Goal: Task Accomplishment & Management: Complete application form

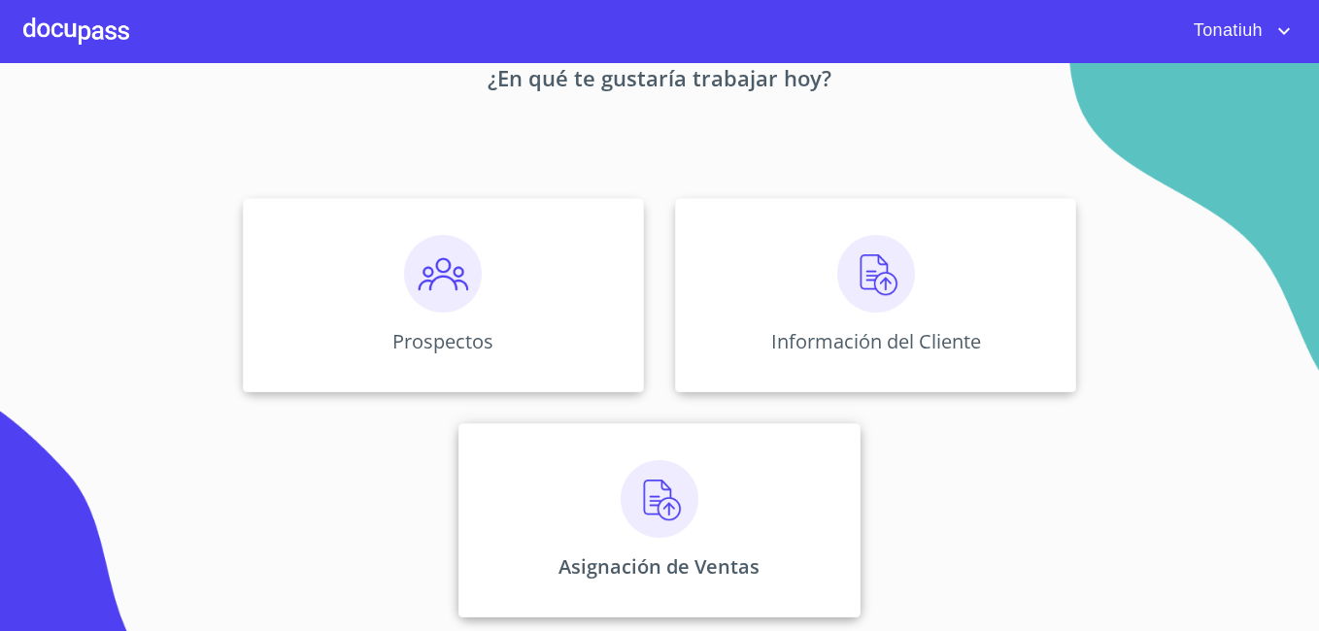
scroll to position [119, 0]
click at [692, 510] on div "Asignación de Ventas" at bounding box center [658, 518] width 401 height 194
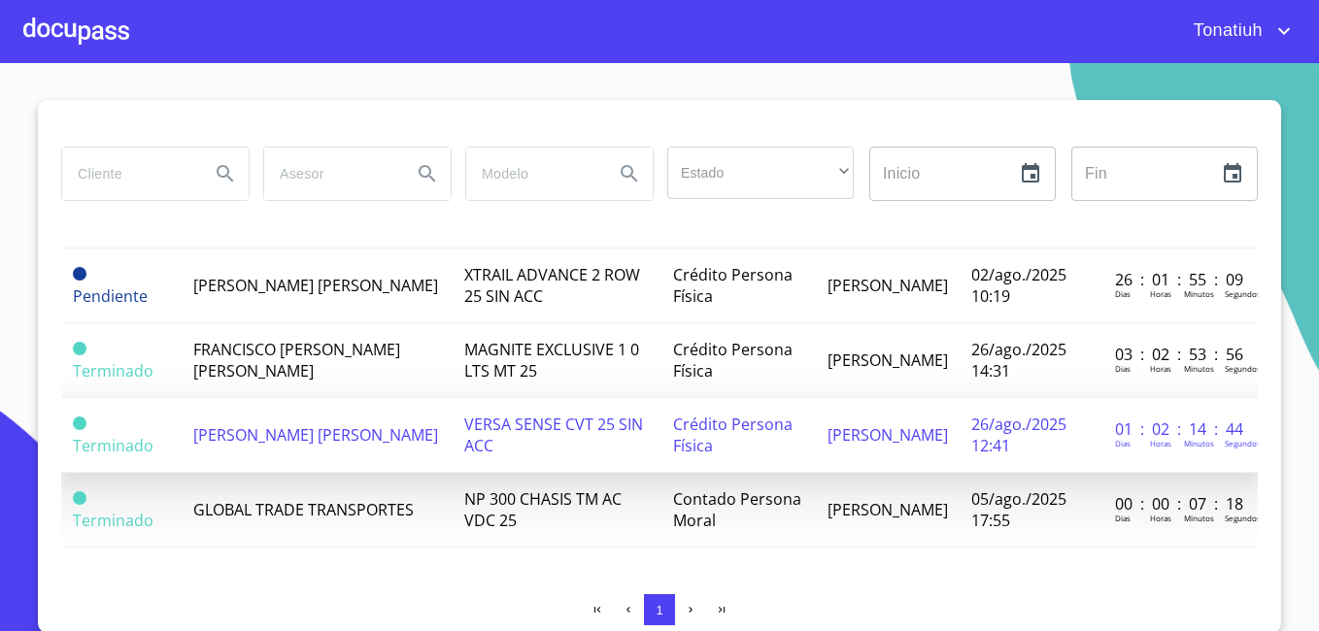
scroll to position [12, 0]
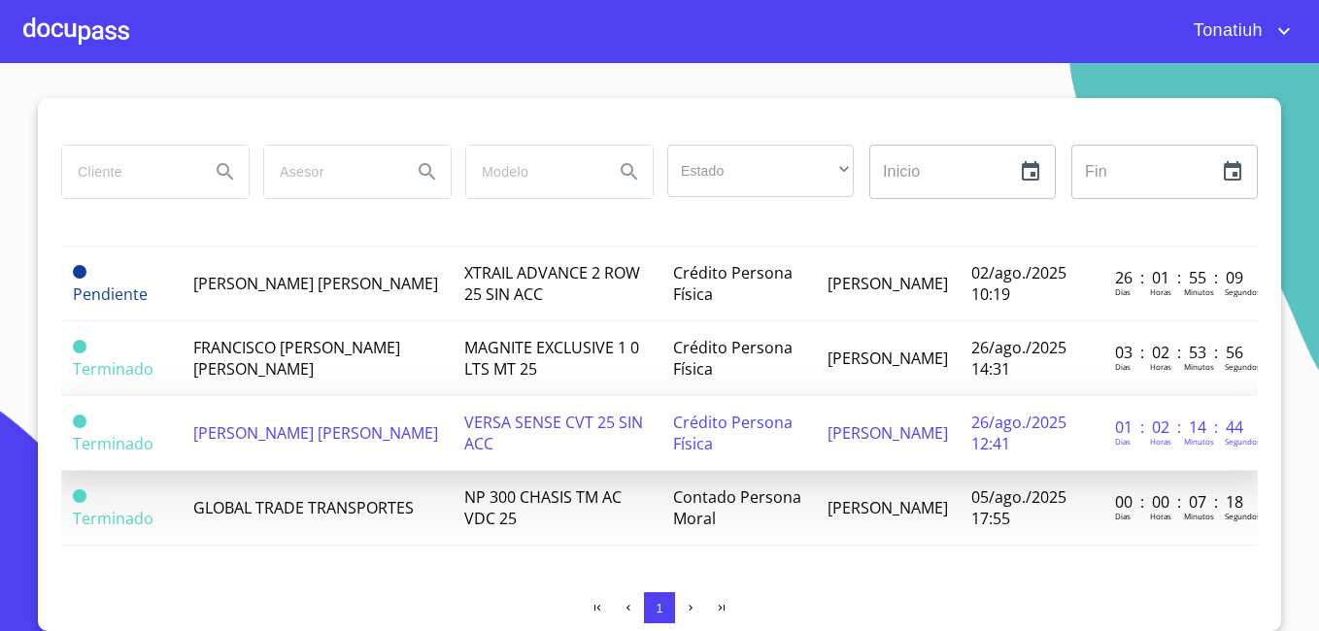
click at [342, 405] on td "[PERSON_NAME] [PERSON_NAME]" at bounding box center [317, 433] width 270 height 75
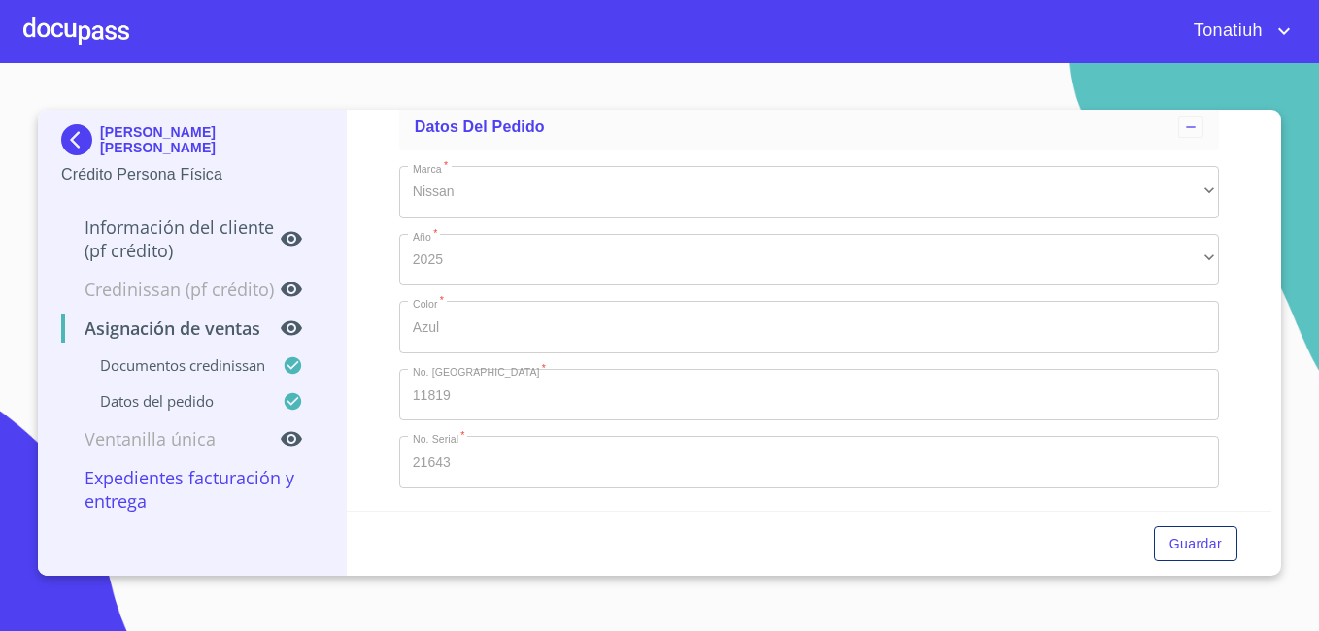
click at [218, 366] on p "Documentos CrediNissan" at bounding box center [171, 364] width 221 height 19
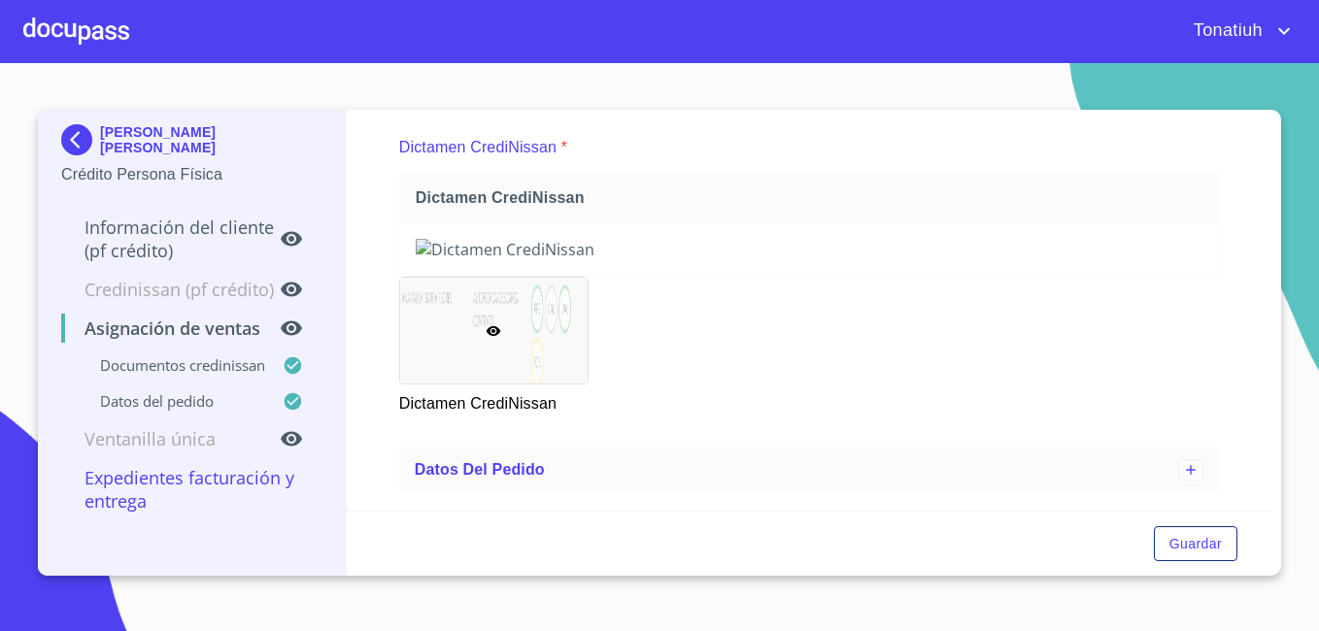
scroll to position [236, 0]
click at [202, 225] on p "Información del cliente (PF crédito)" at bounding box center [170, 239] width 218 height 47
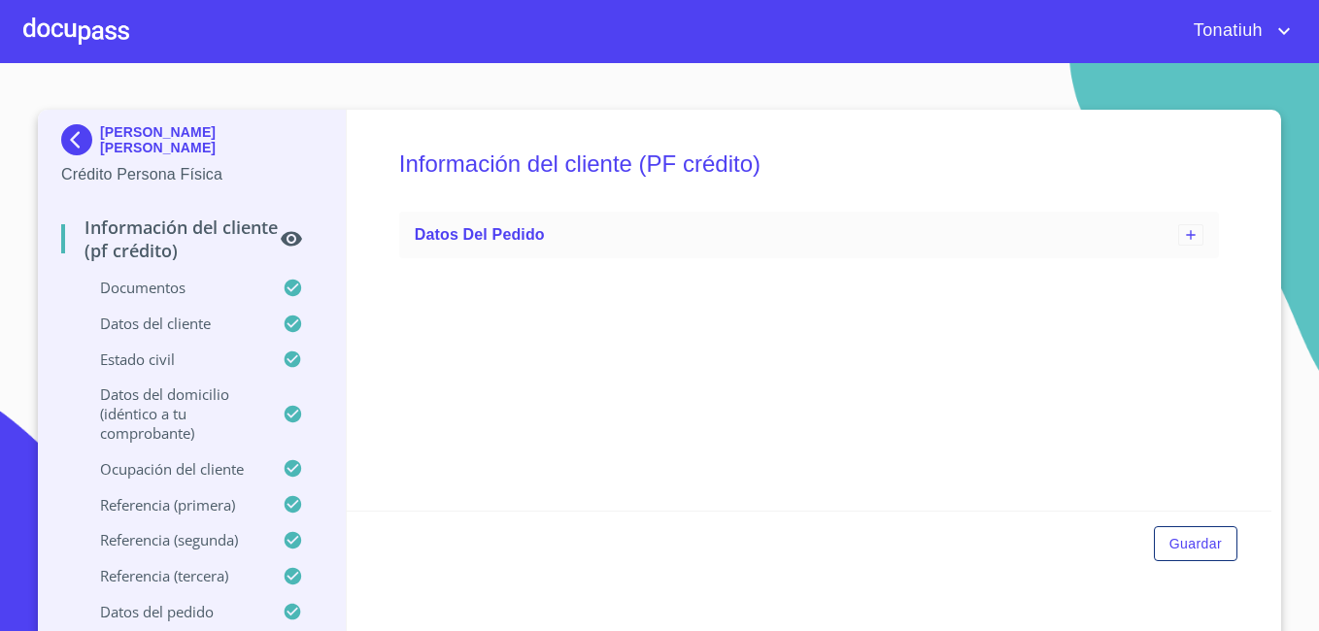
scroll to position [0, 0]
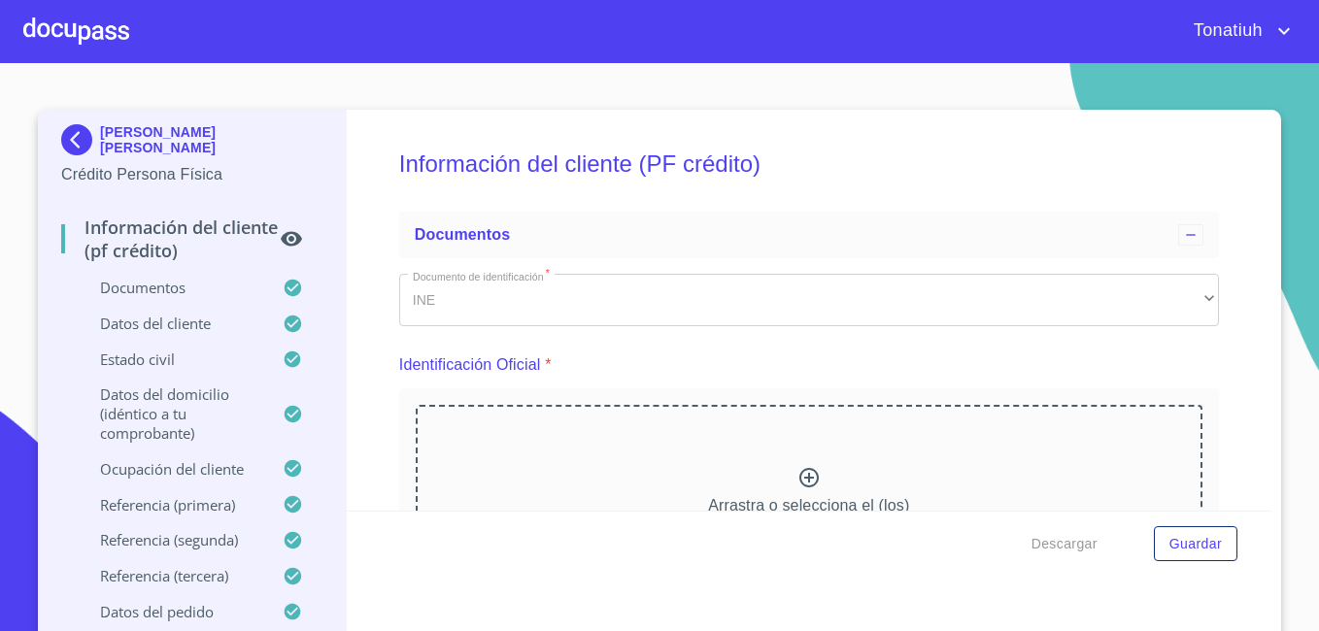
click at [160, 286] on p "Documentos" at bounding box center [171, 287] width 221 height 19
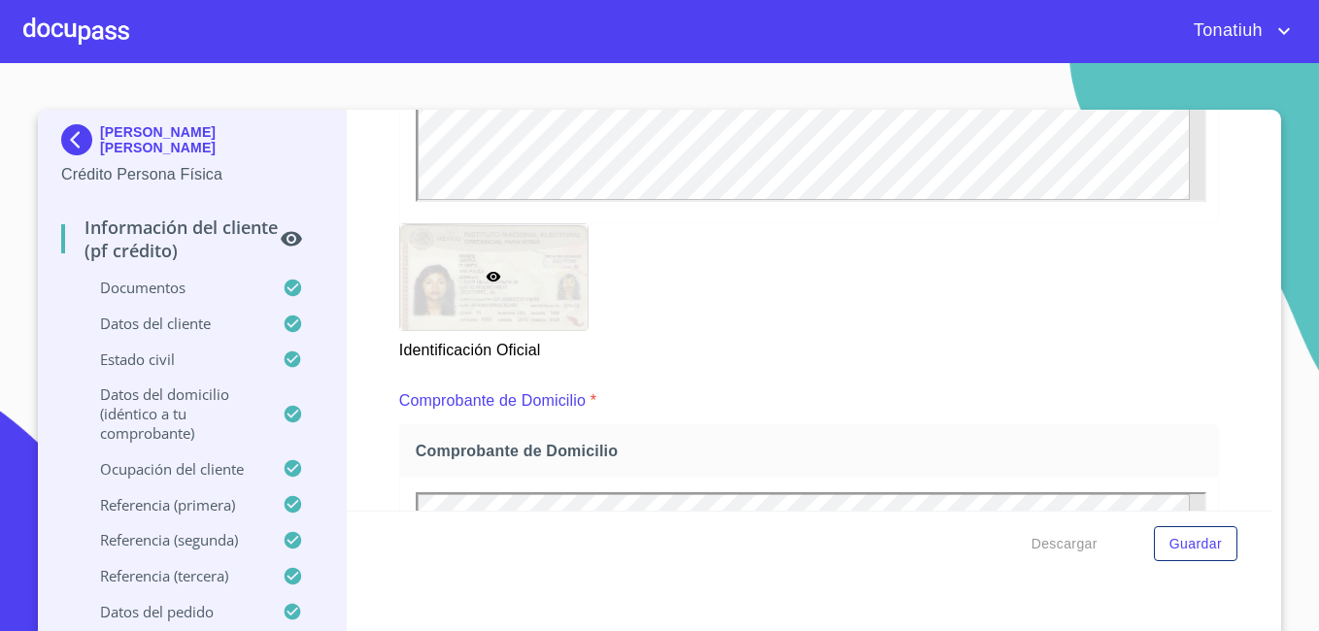
drag, startPoint x: 543, startPoint y: 294, endPoint x: 365, endPoint y: 294, distance: 177.7
click at [365, 294] on div "Información del cliente (PF crédito) Documentos Documento de identificación   *…" at bounding box center [809, 310] width 925 height 401
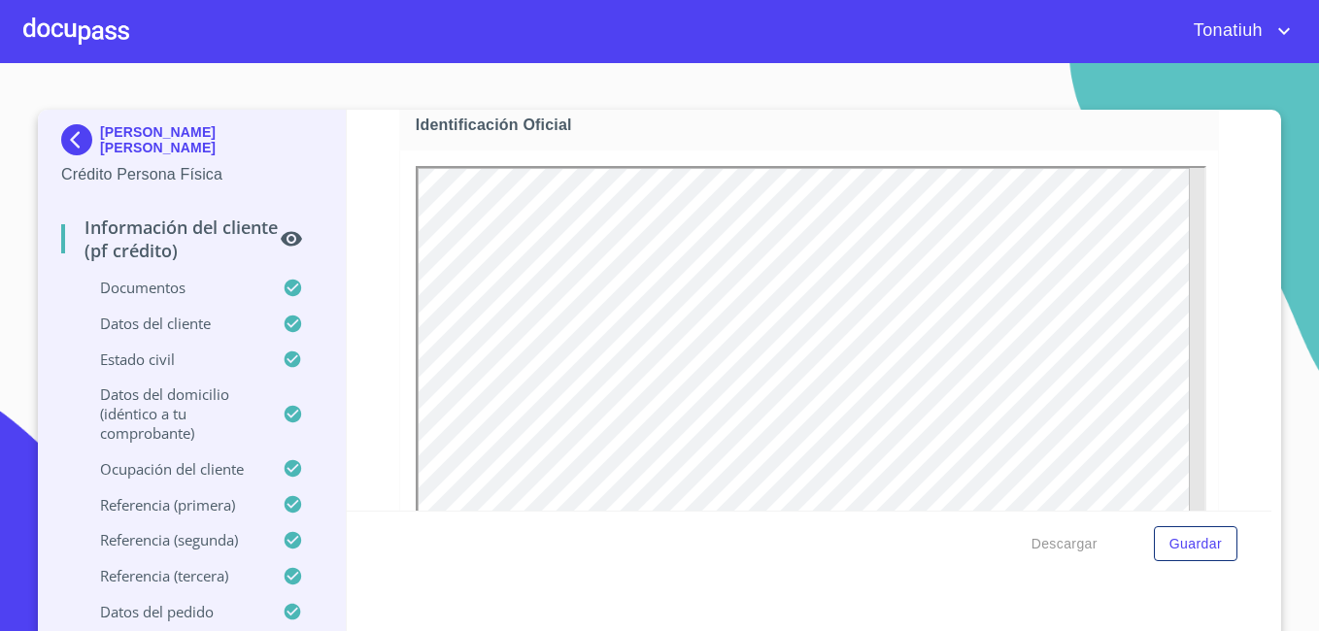
scroll to position [291, 0]
drag, startPoint x: 1197, startPoint y: 238, endPoint x: 70, endPoint y: 24, distance: 1147.3
click at [70, 24] on div at bounding box center [76, 31] width 106 height 62
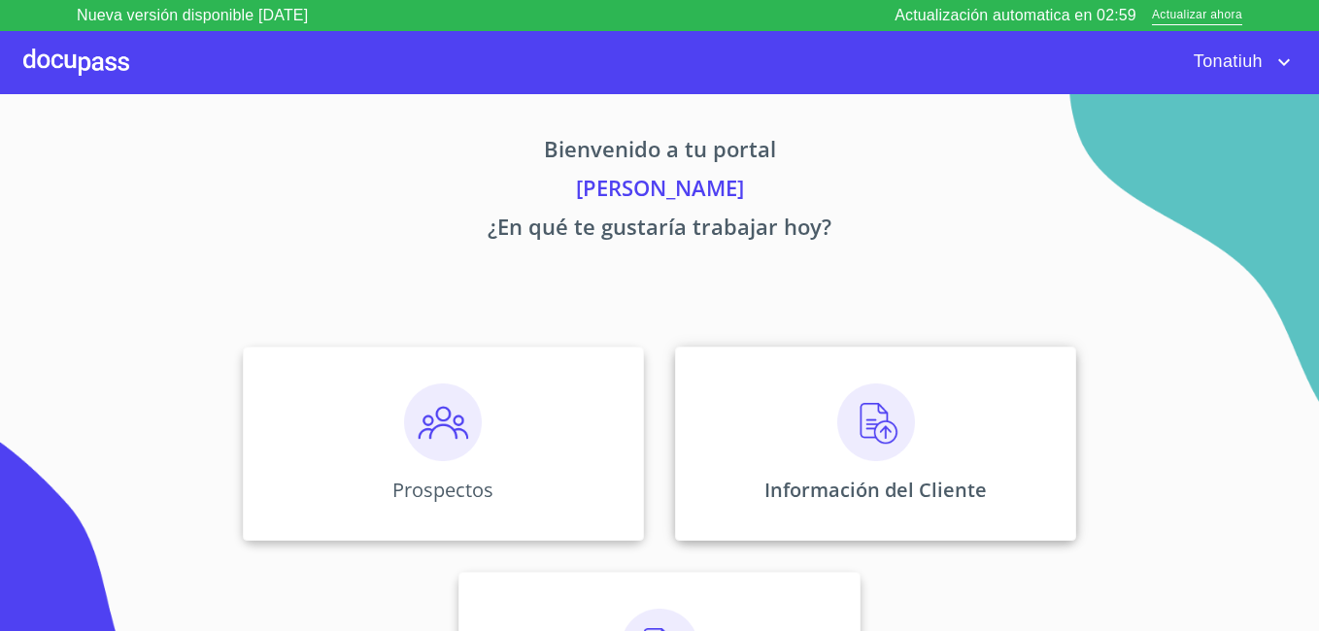
click at [837, 428] on img at bounding box center [876, 423] width 78 height 78
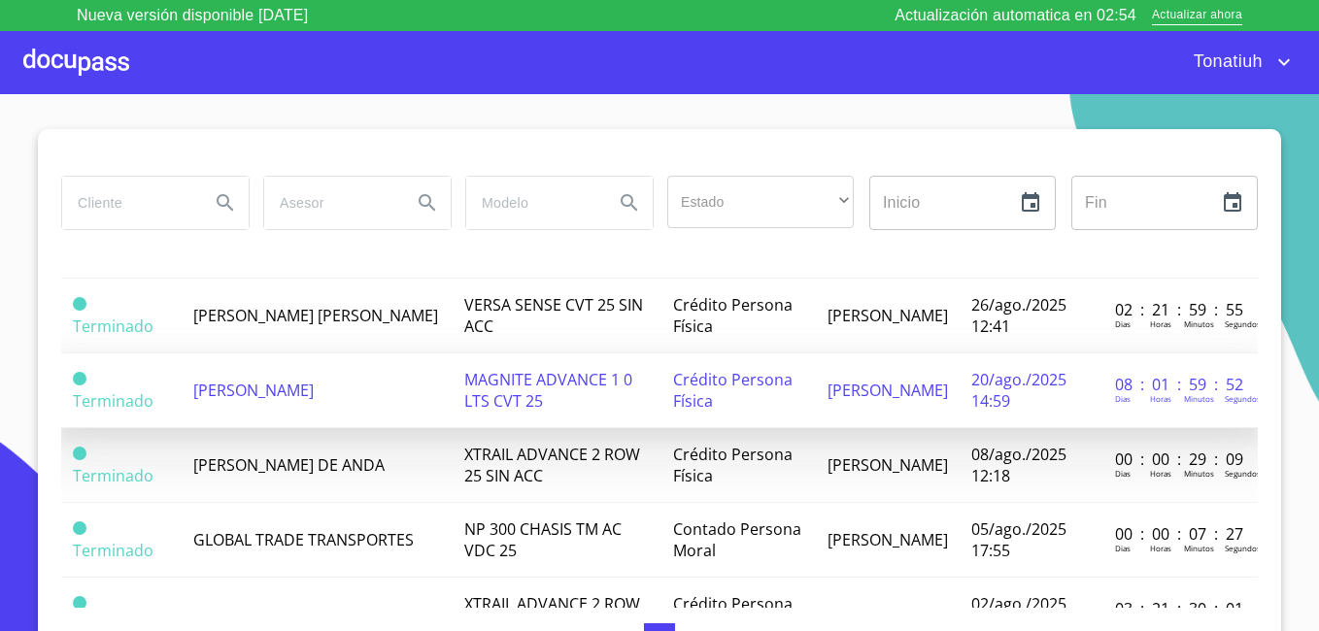
scroll to position [6, 0]
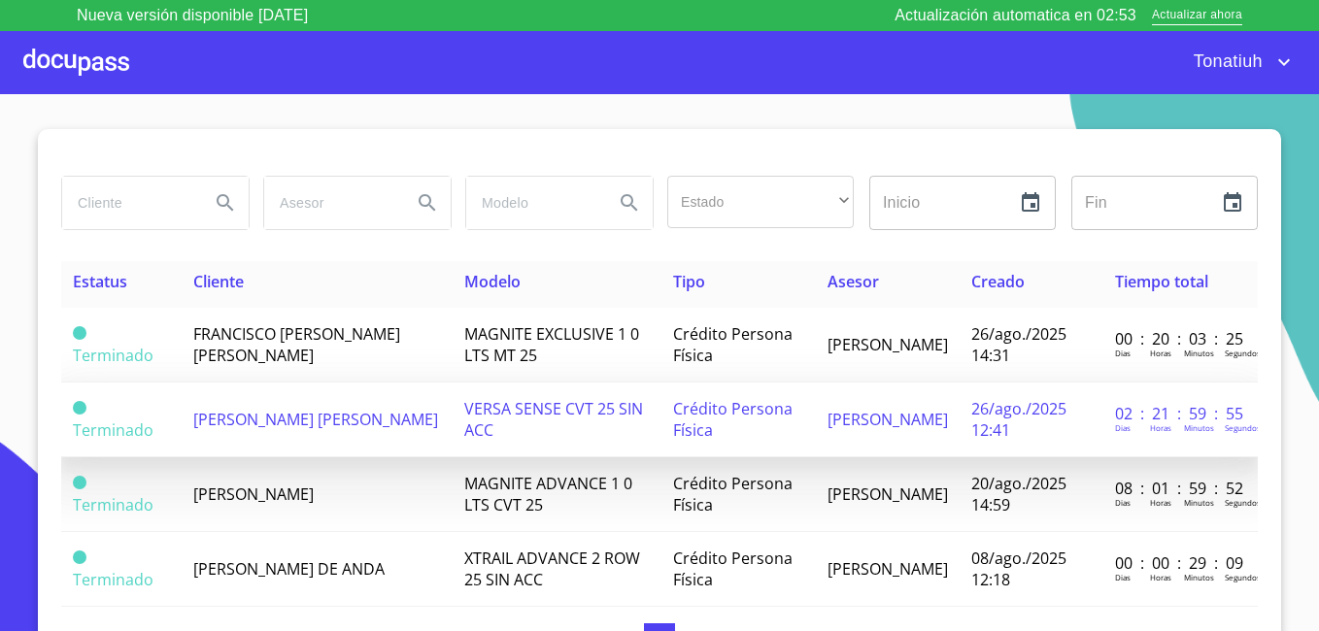
click at [322, 424] on span "[PERSON_NAME] [PERSON_NAME]" at bounding box center [315, 419] width 245 height 21
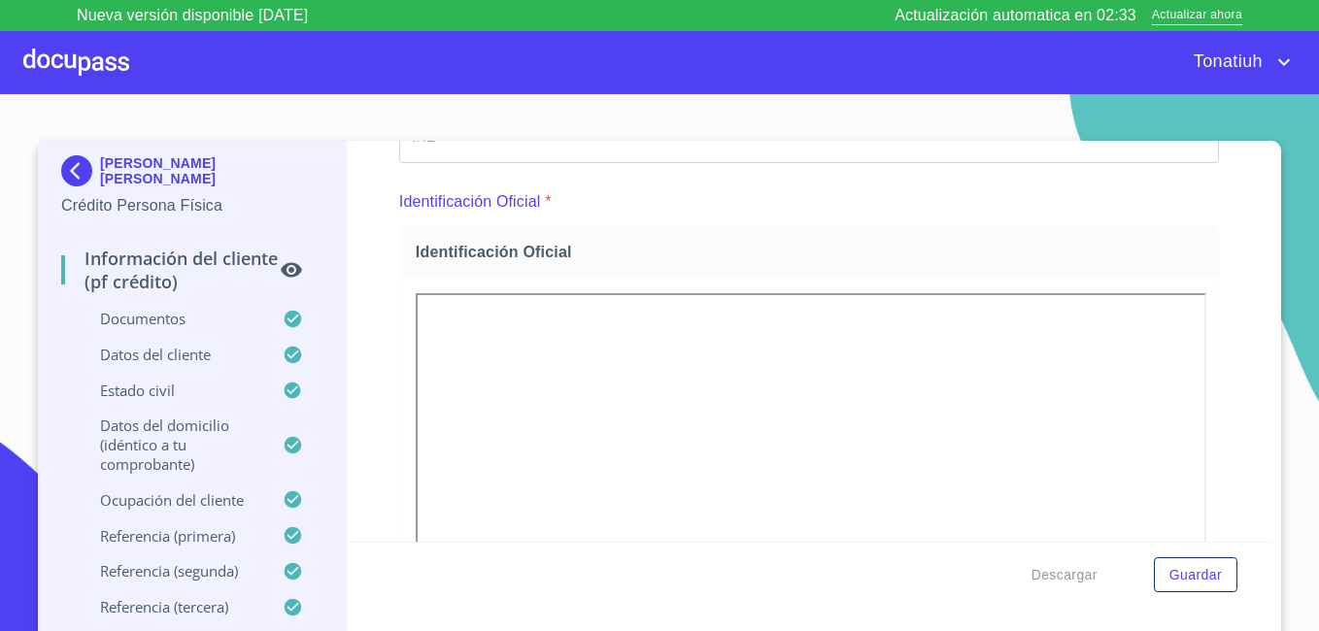
drag, startPoint x: 1184, startPoint y: 384, endPoint x: 1233, endPoint y: 464, distance: 94.6
click at [1233, 464] on div "Información del cliente (PF crédito) Documentos Documento de identificación   *…" at bounding box center [809, 341] width 925 height 401
